Goal: Task Accomplishment & Management: Use online tool/utility

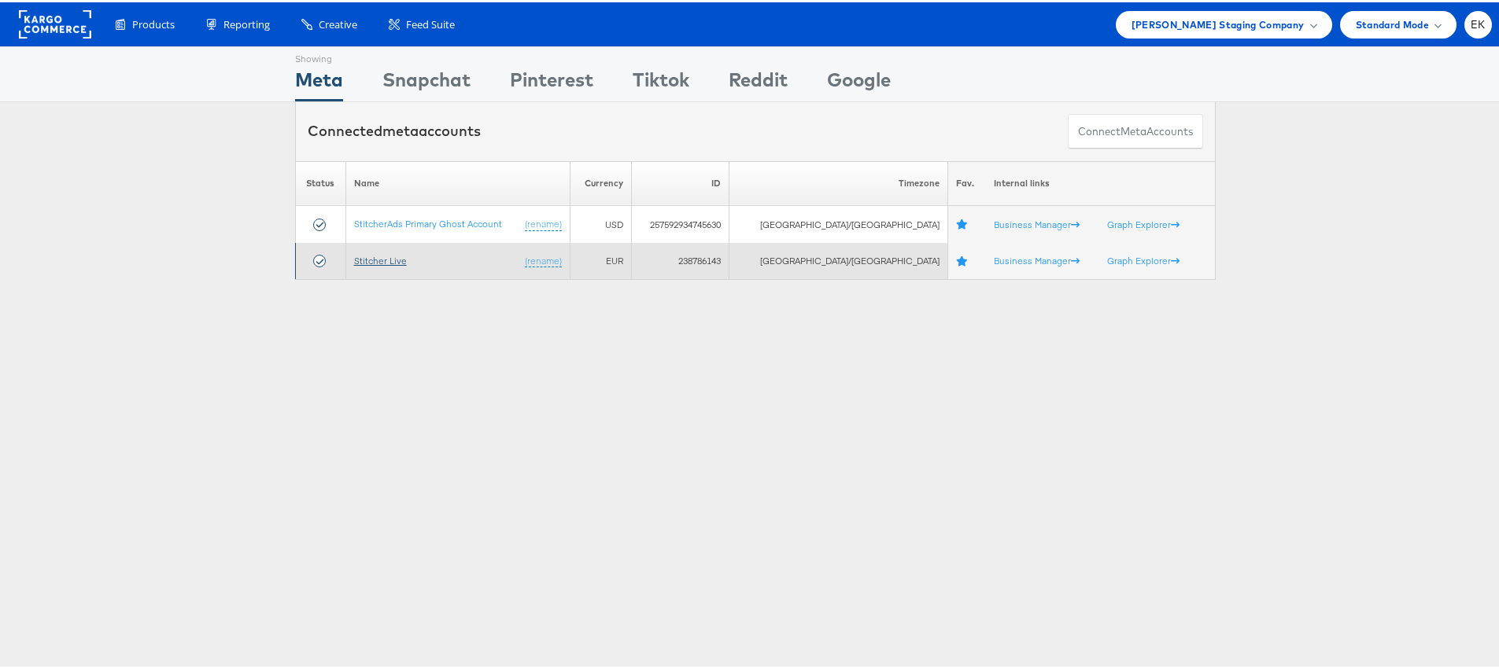
click at [393, 256] on link "Stitcher Live" at bounding box center [380, 259] width 53 height 12
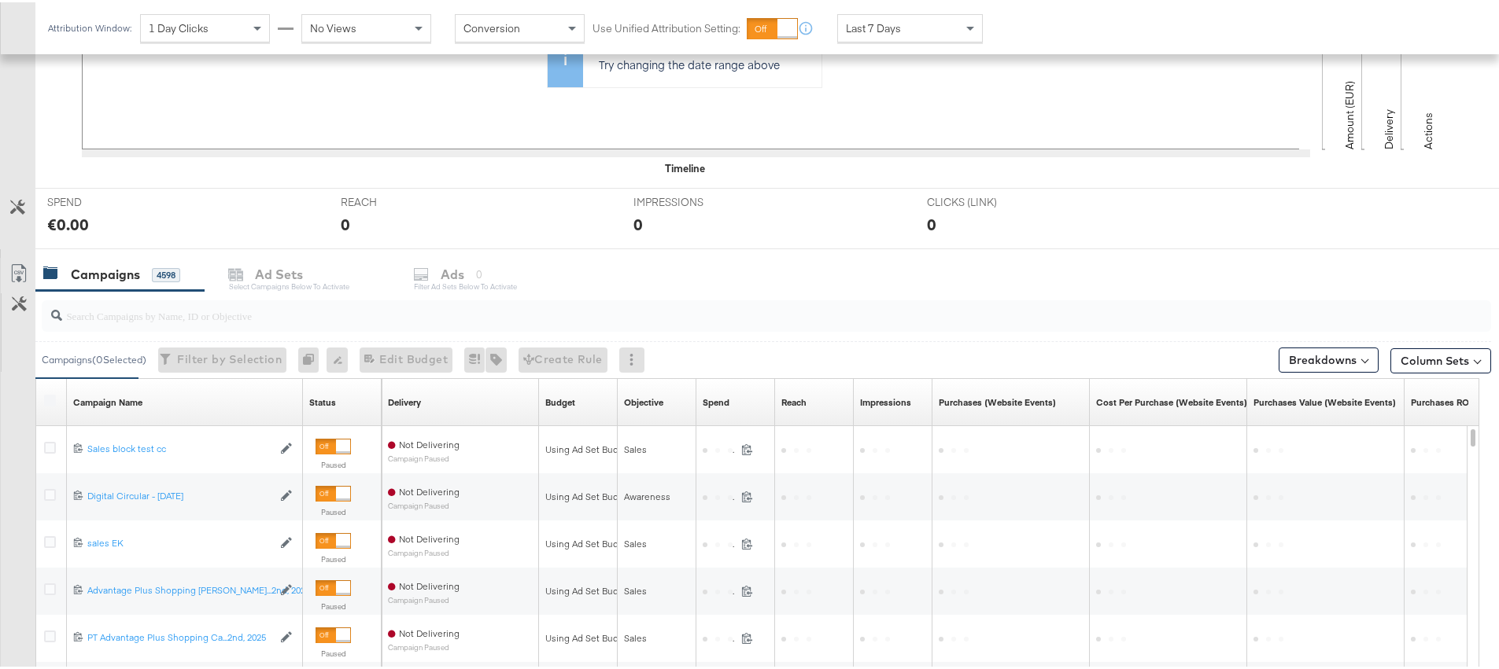
scroll to position [466, 0]
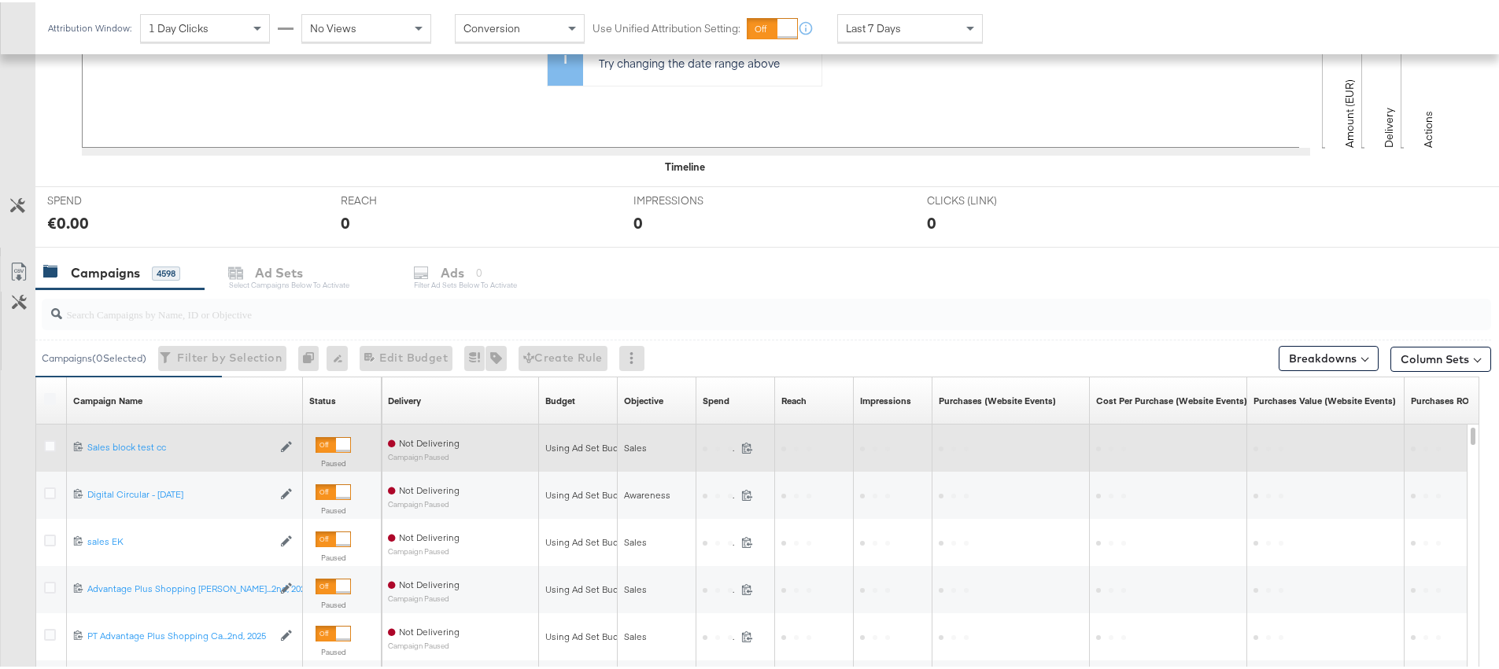
click at [45, 455] on div at bounding box center [52, 446] width 29 height 28
click at [46, 451] on div at bounding box center [52, 446] width 17 height 16
click at [54, 445] on icon at bounding box center [50, 444] width 12 height 12
click at [0, 0] on input "checkbox" at bounding box center [0, 0] width 0 height 0
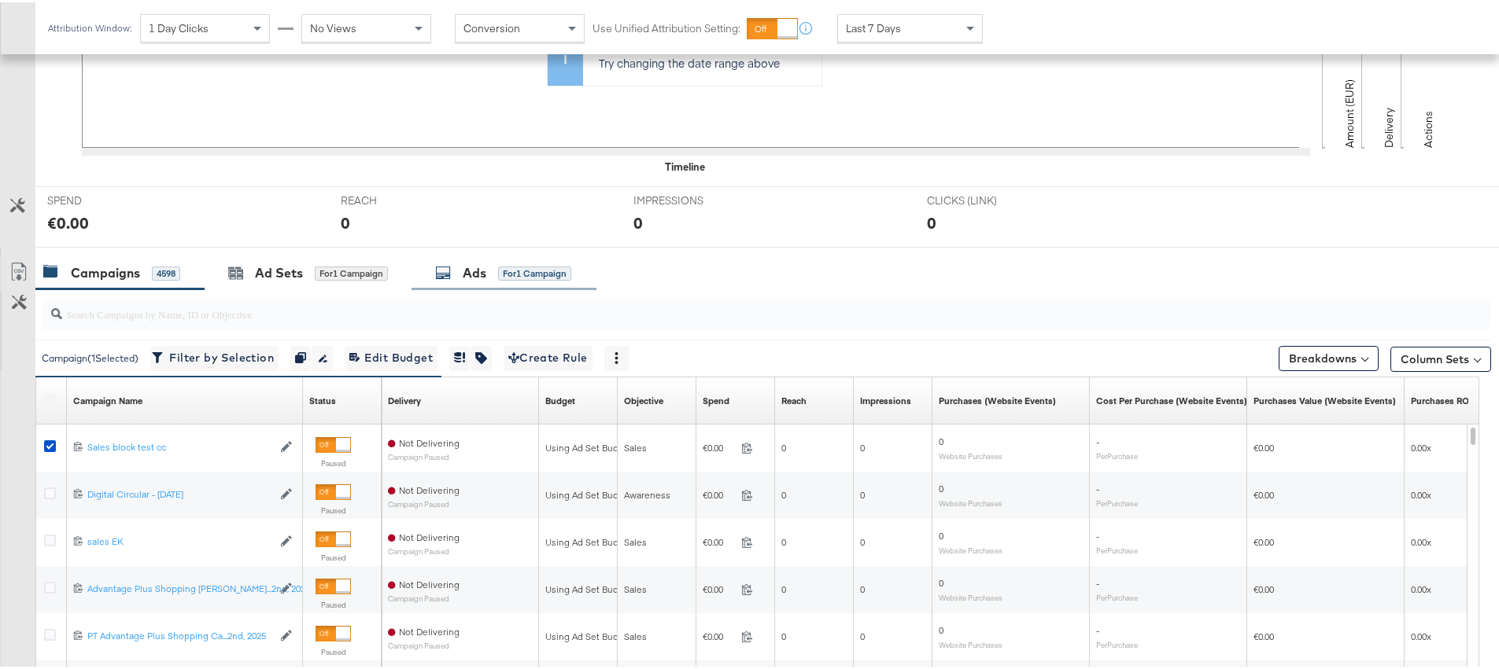
click at [511, 270] on div "for 1 Campaign" at bounding box center [534, 271] width 73 height 14
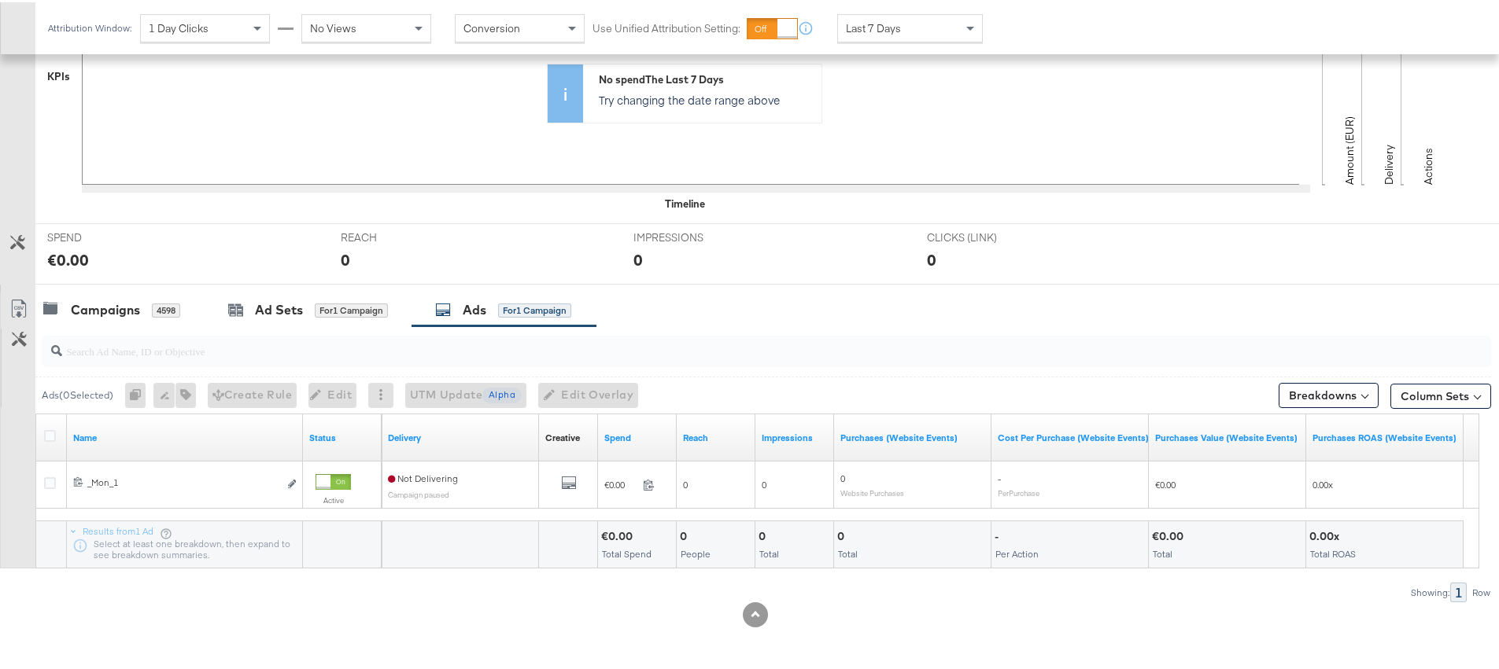
scroll to position [429, 0]
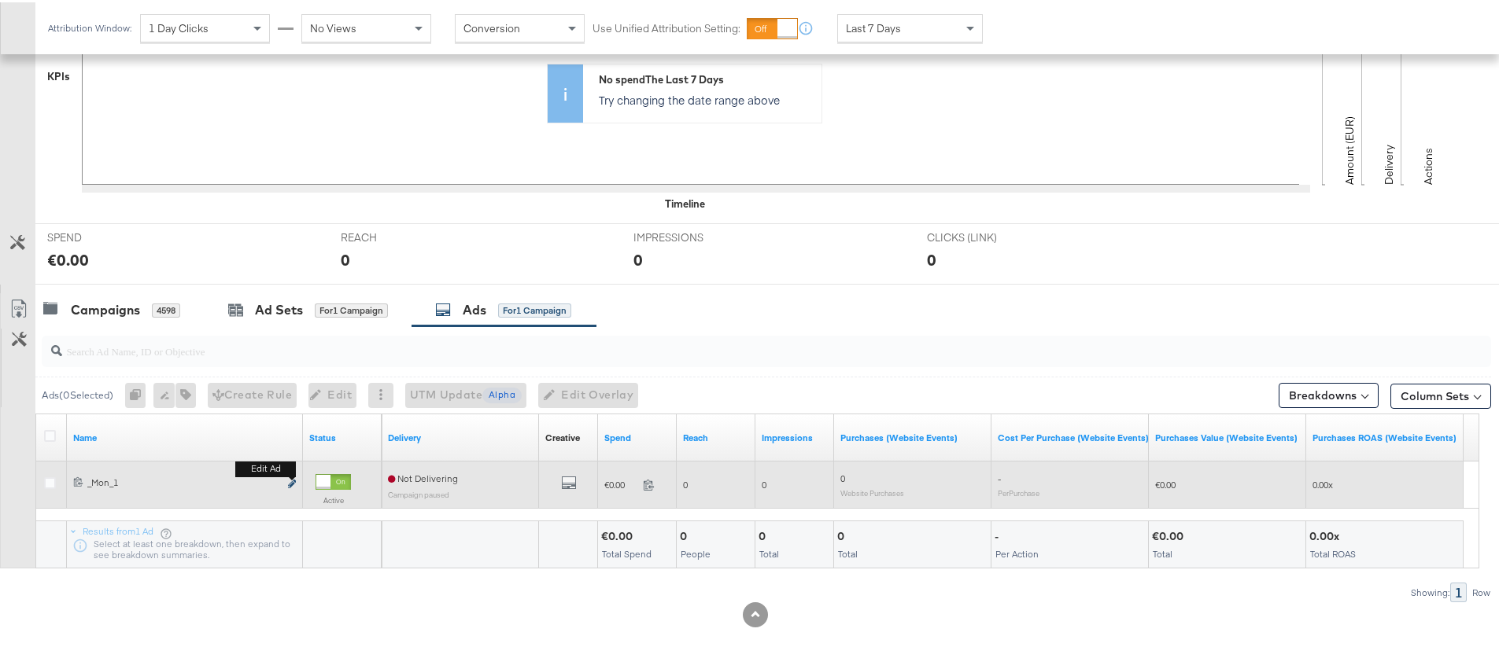
click at [292, 485] on icon "link" at bounding box center [292, 481] width 8 height 9
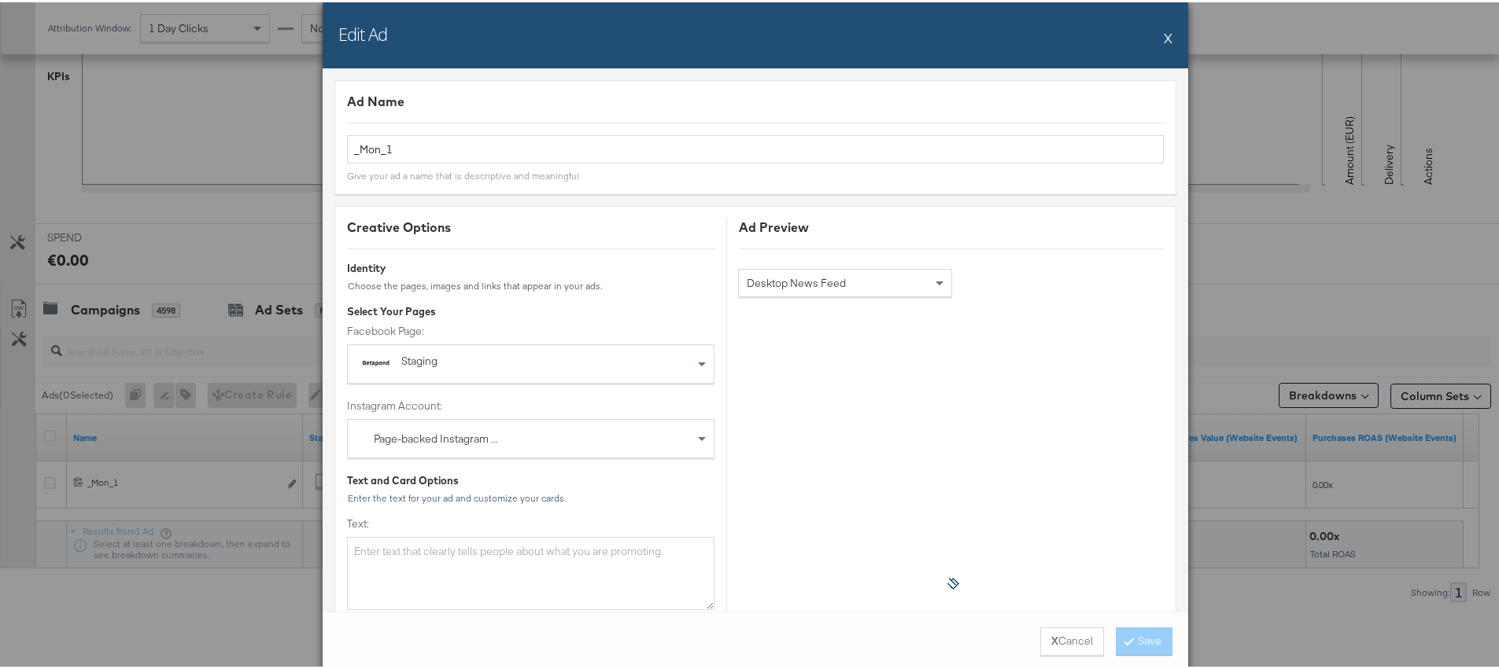
click at [1163, 39] on button "X" at bounding box center [1167, 35] width 9 height 31
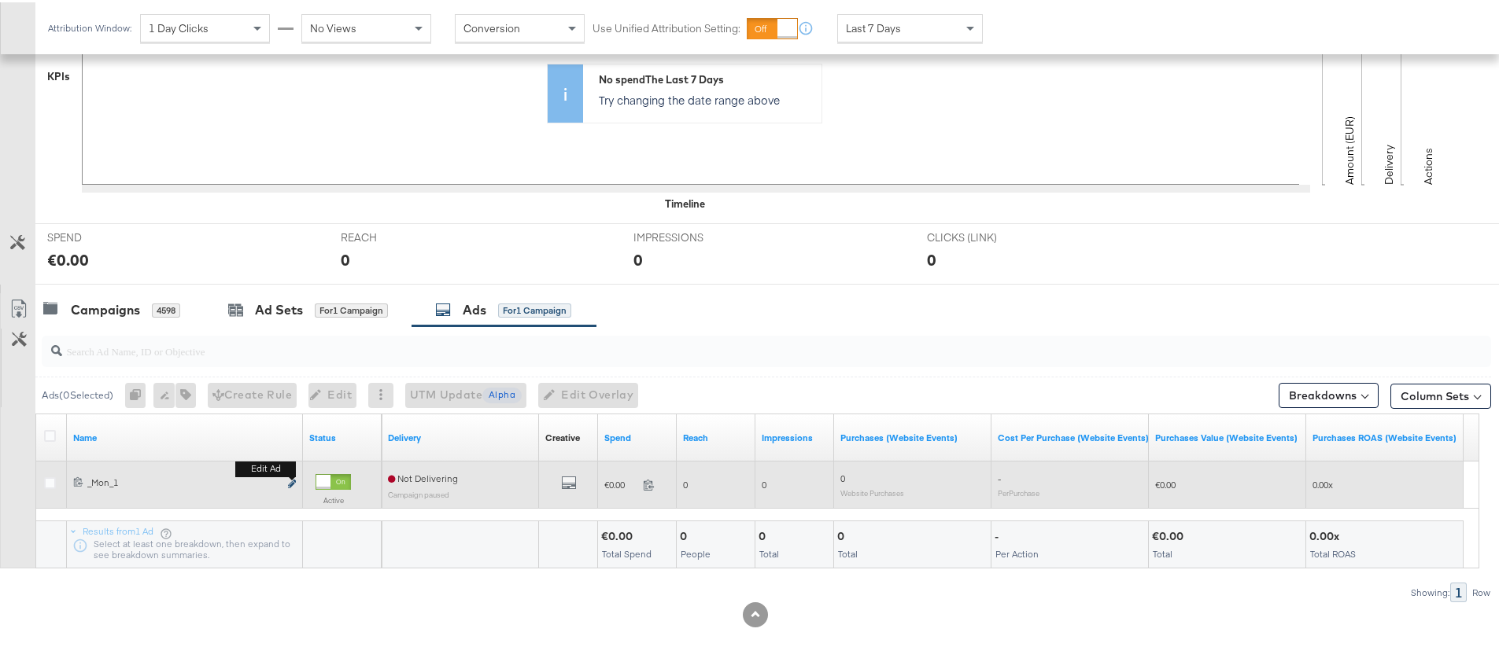
click at [288, 486] on button "Edit ad" at bounding box center [291, 482] width 9 height 17
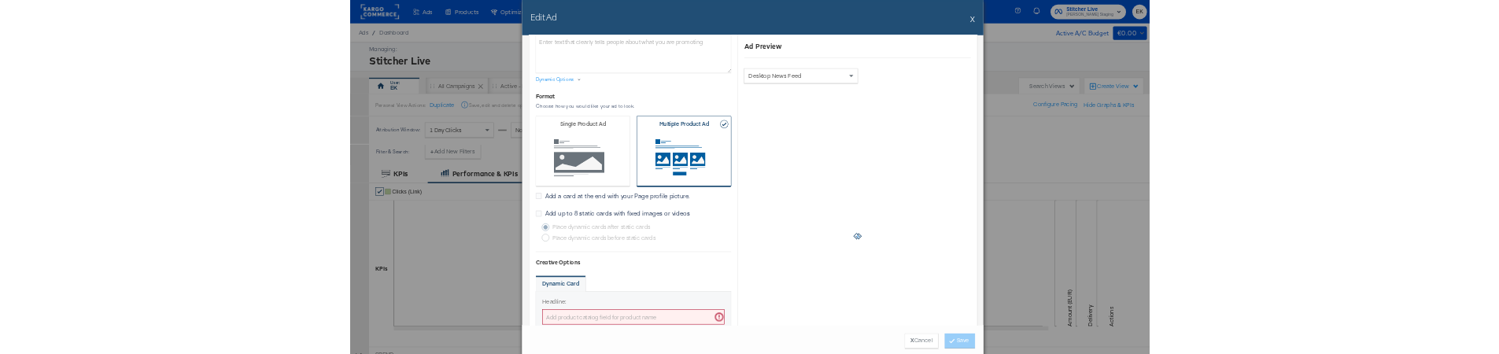
scroll to position [236, 0]
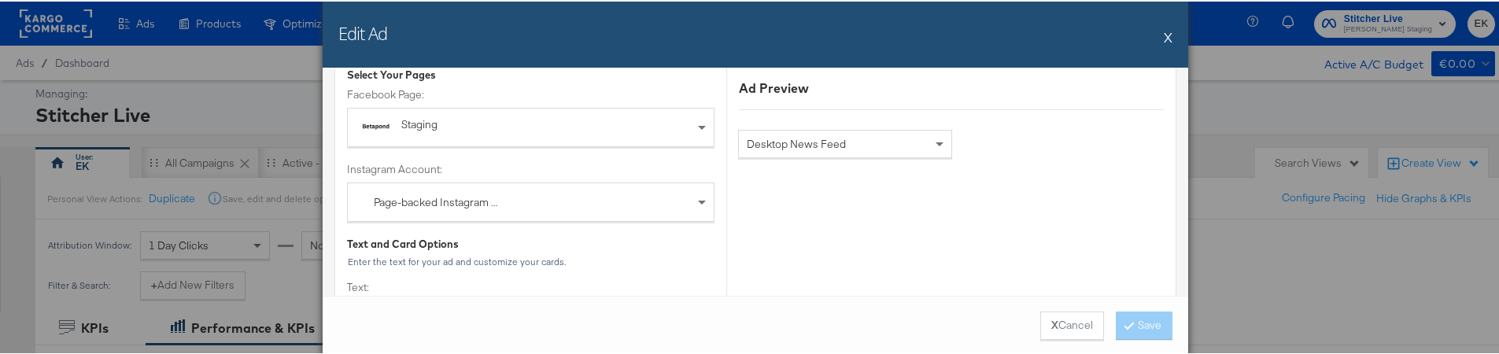
click at [1170, 39] on div "Edit Ad X" at bounding box center [755, 33] width 865 height 66
click at [1163, 36] on button "X" at bounding box center [1167, 35] width 9 height 31
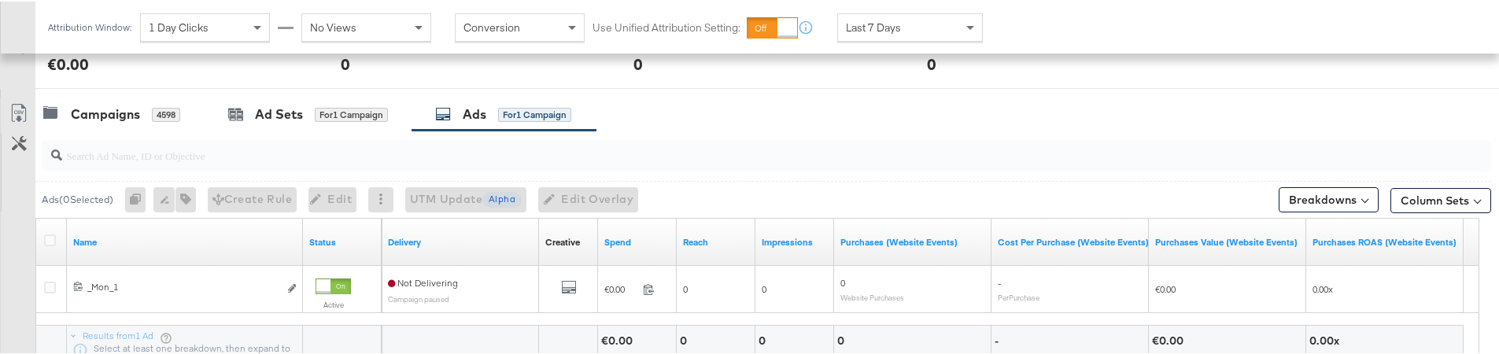
scroll to position [620, 0]
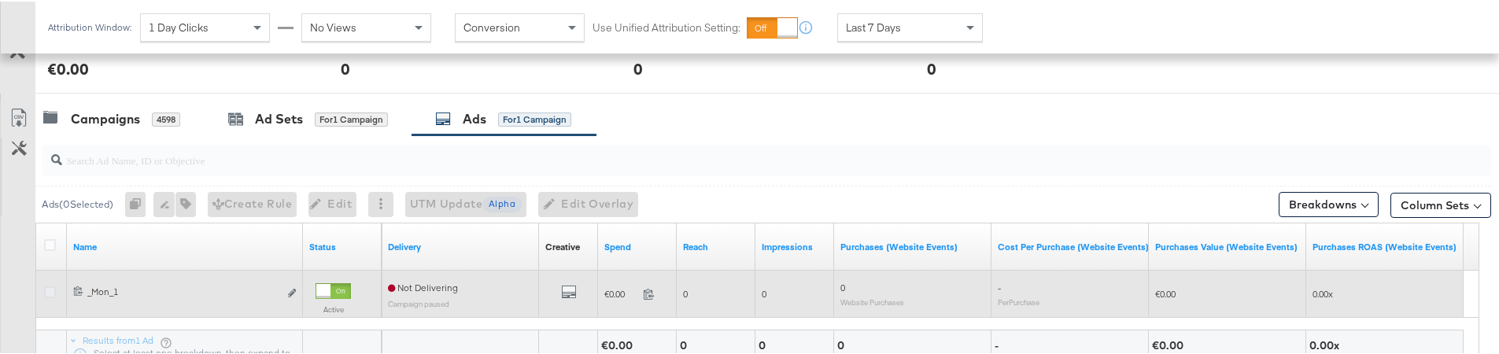
click at [51, 294] on icon at bounding box center [50, 291] width 12 height 12
click at [0, 0] on input "checkbox" at bounding box center [0, 0] width 0 height 0
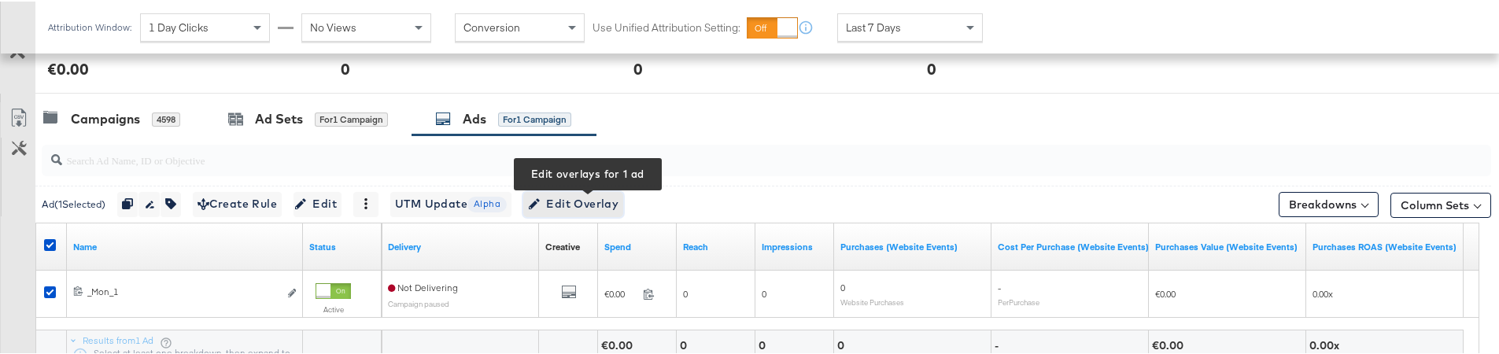
click at [578, 196] on span "Edit Overlay Edit overlays for 1 ad" at bounding box center [573, 203] width 90 height 20
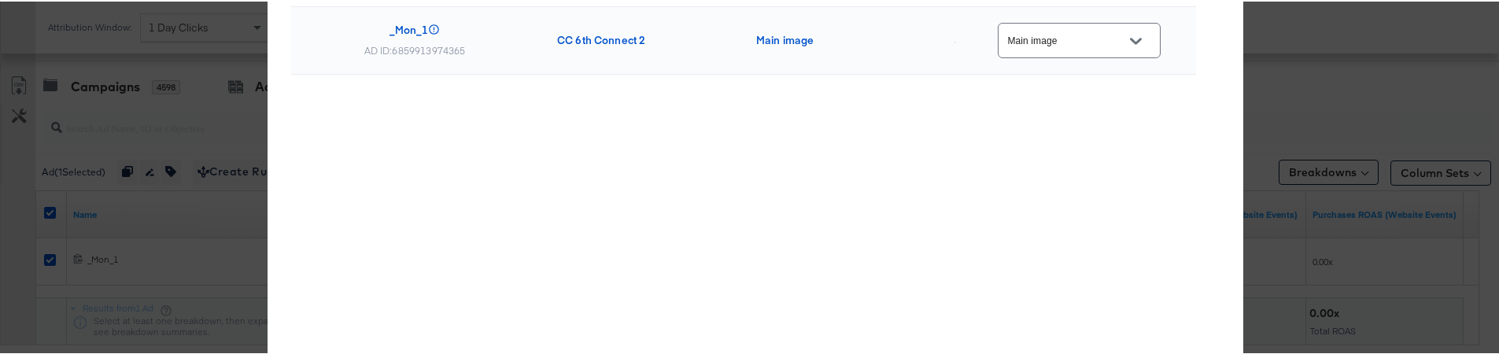
scroll to position [667, 0]
click at [704, 197] on div "Ad Name Catalog Current Image Slot/Tag New Image Slot/Tag _Mon_1 AD ID: 6859913…" at bounding box center [743, 186] width 905 height 433
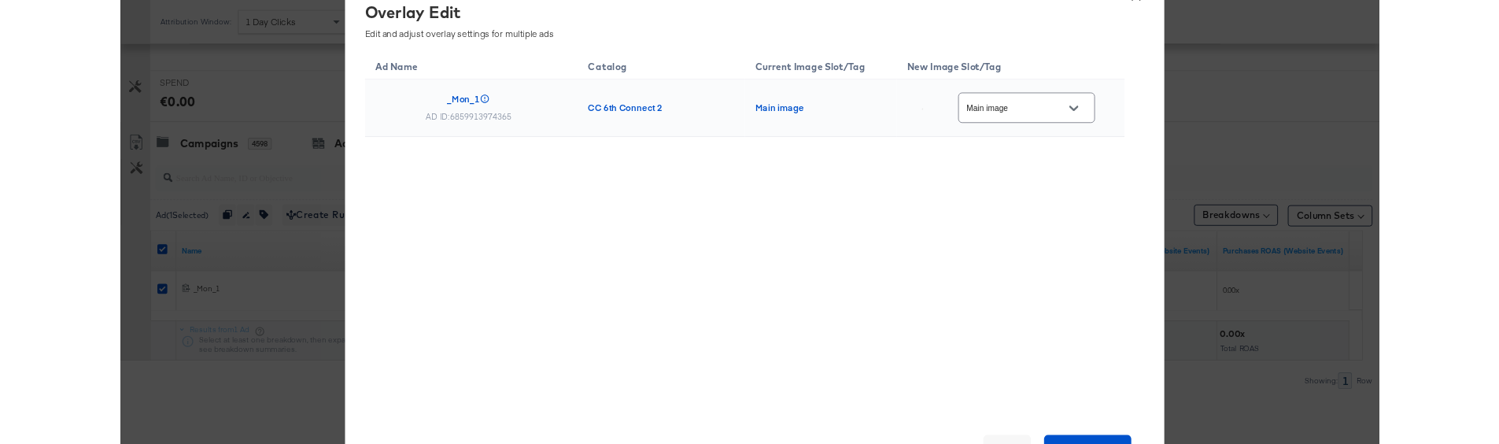
scroll to position [548, 0]
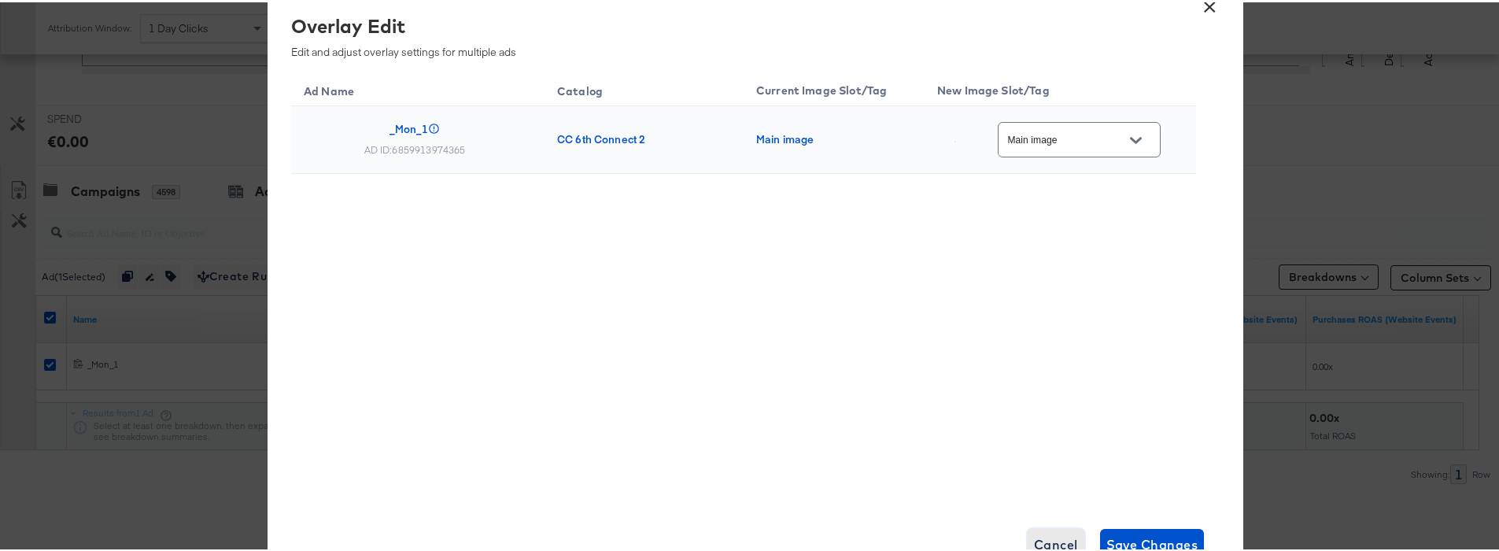
click at [1035, 542] on span "Cancel" at bounding box center [1056, 542] width 44 height 22
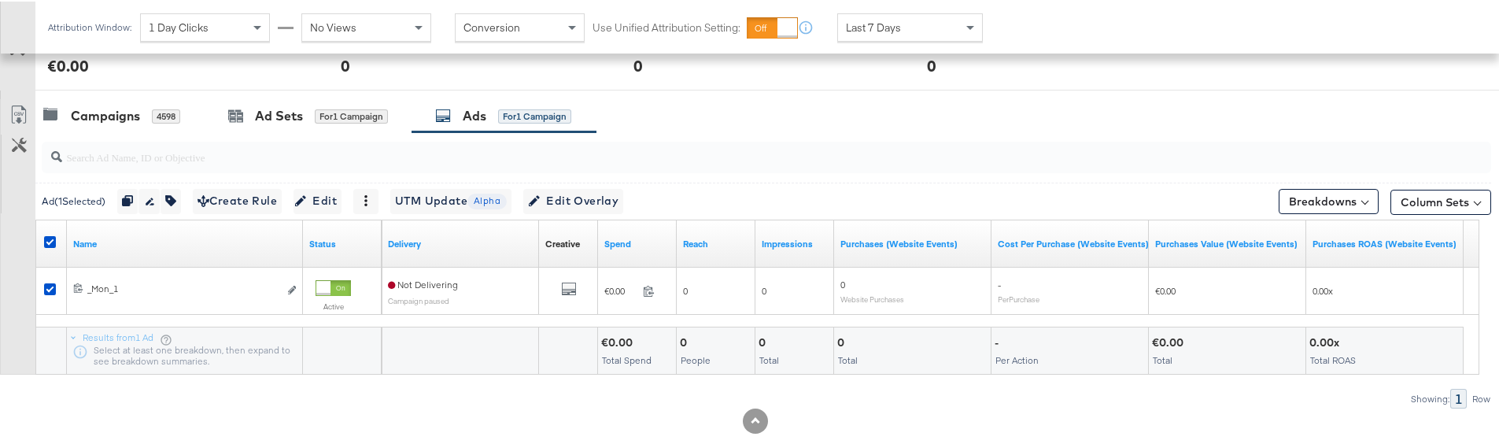
scroll to position [622, 0]
